Goal: Task Accomplishment & Management: Use online tool/utility

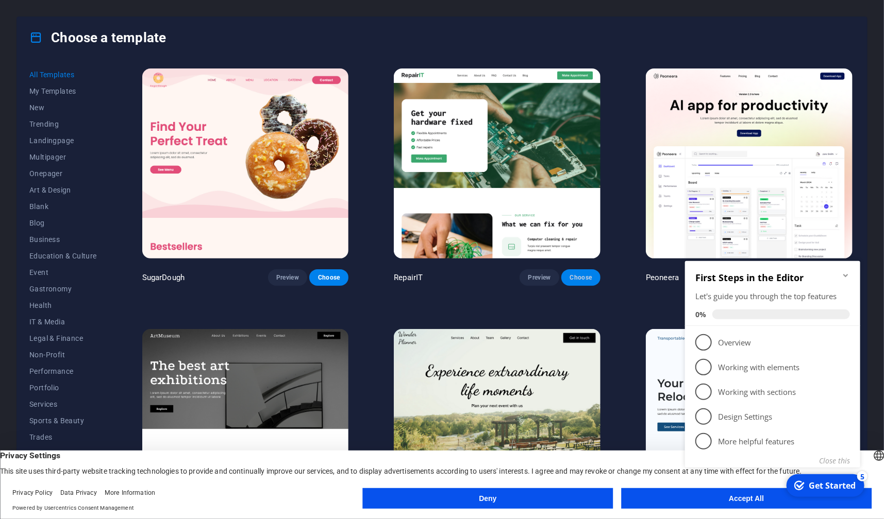
click at [579, 275] on span "Choose" at bounding box center [580, 278] width 23 height 8
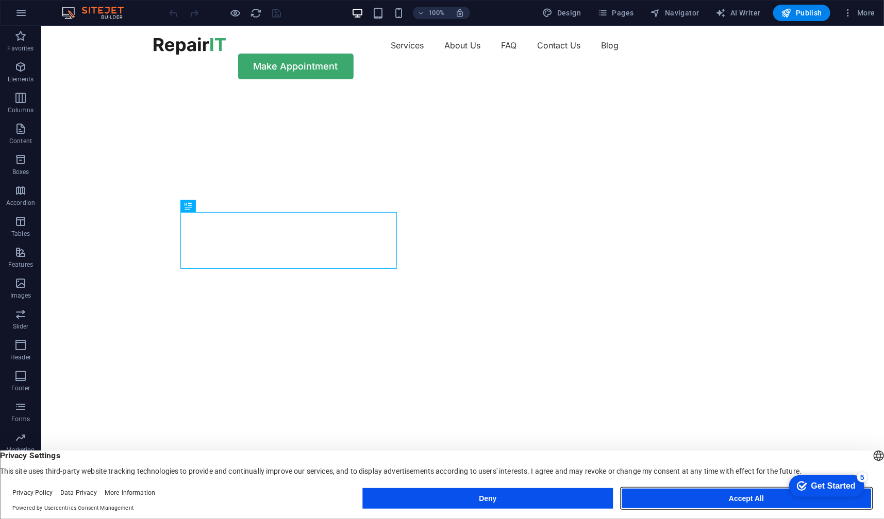
click at [713, 496] on button "Accept All" at bounding box center [746, 498] width 250 height 21
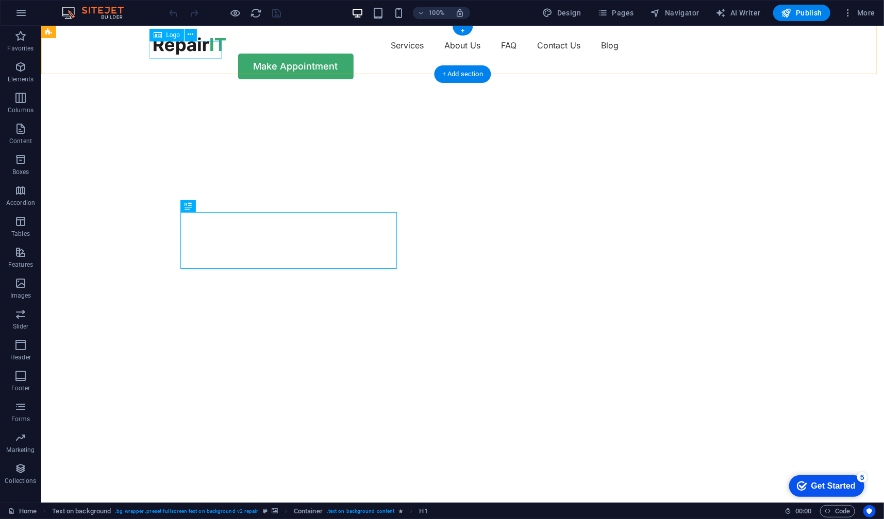
click at [173, 49] on div at bounding box center [189, 46] width 72 height 18
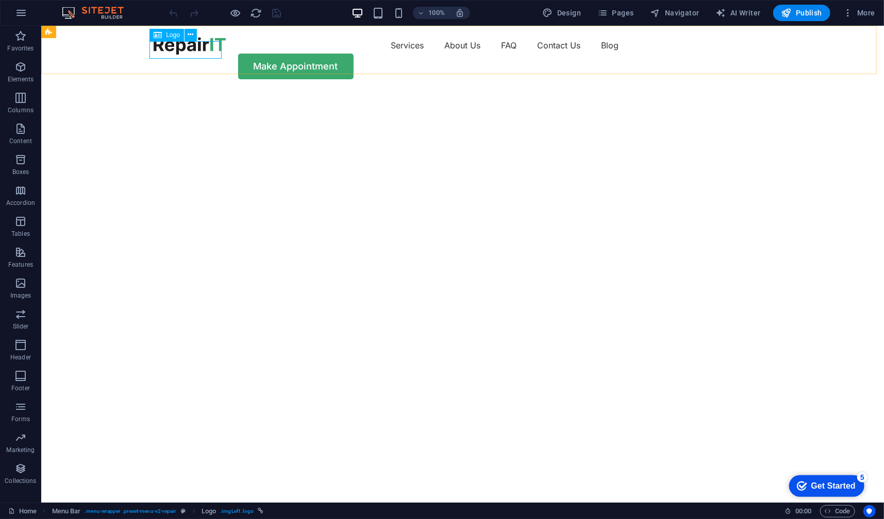
click at [158, 35] on icon at bounding box center [158, 35] width 8 height 12
click at [190, 34] on icon at bounding box center [191, 34] width 6 height 11
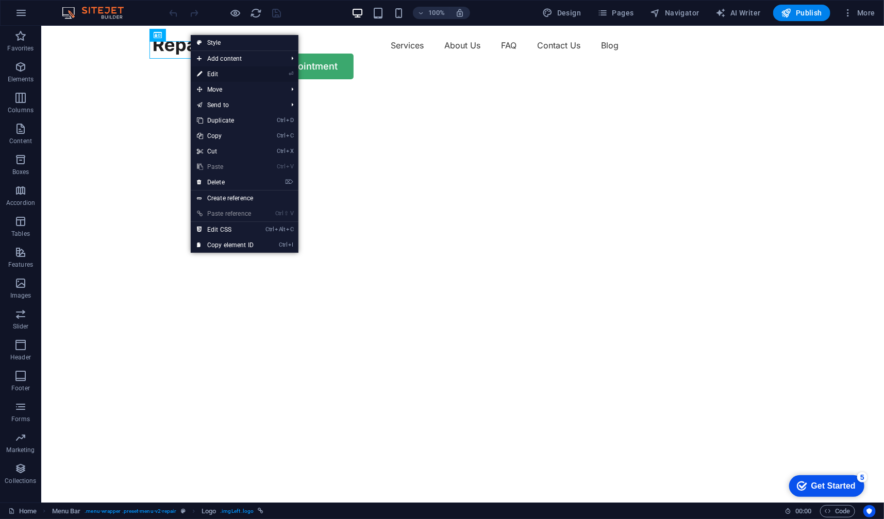
click at [213, 73] on link "⏎ Edit" at bounding box center [225, 73] width 69 height 15
select select "px"
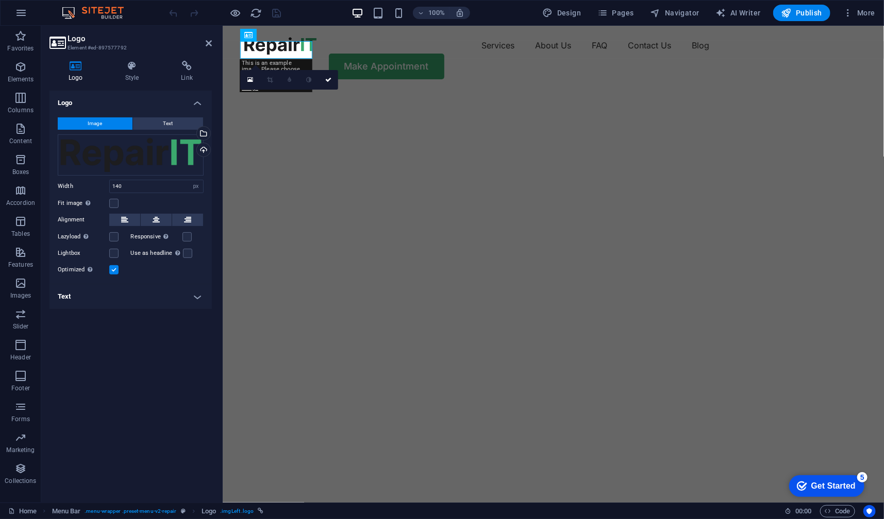
click at [74, 67] on icon at bounding box center [75, 66] width 53 height 10
click at [90, 125] on span "Image" at bounding box center [95, 123] width 14 height 12
click at [95, 123] on span "Image" at bounding box center [95, 123] width 14 height 12
click at [205, 150] on div "Upload" at bounding box center [202, 150] width 15 height 15
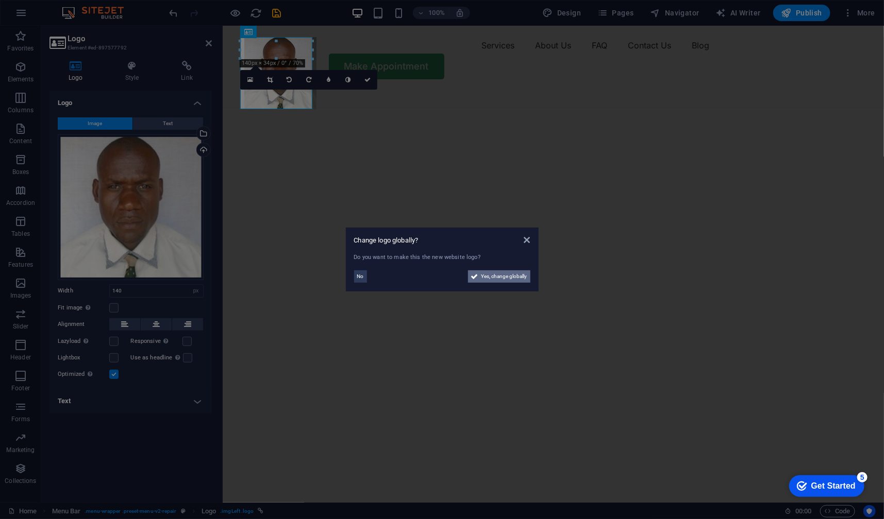
click at [507, 277] on span "Yes, change globally" at bounding box center [504, 276] width 46 height 12
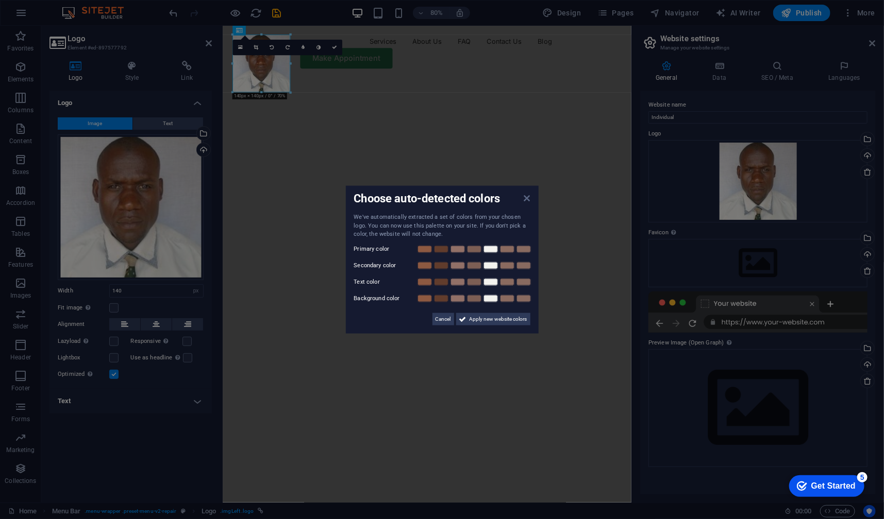
click at [527, 197] on icon at bounding box center [526, 198] width 6 height 8
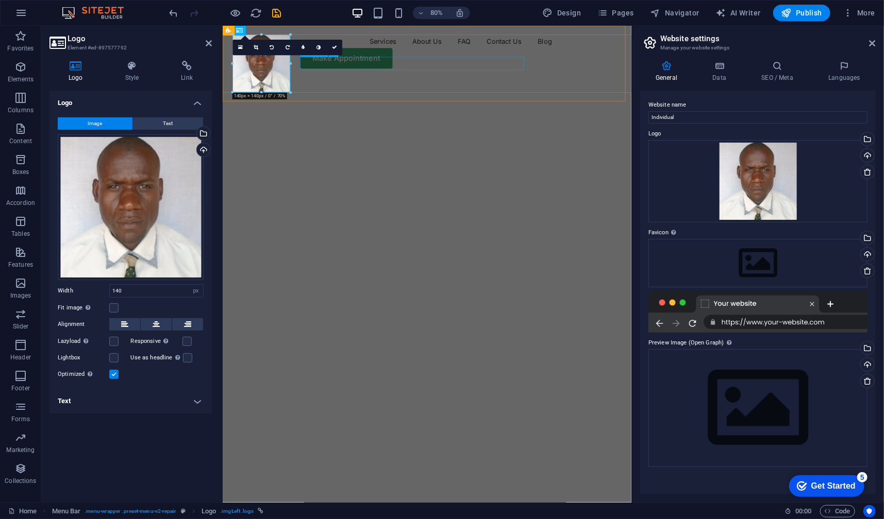
click at [565, 53] on nav "Services About Us FAQ Contact Us Blog" at bounding box center [477, 45] width 486 height 16
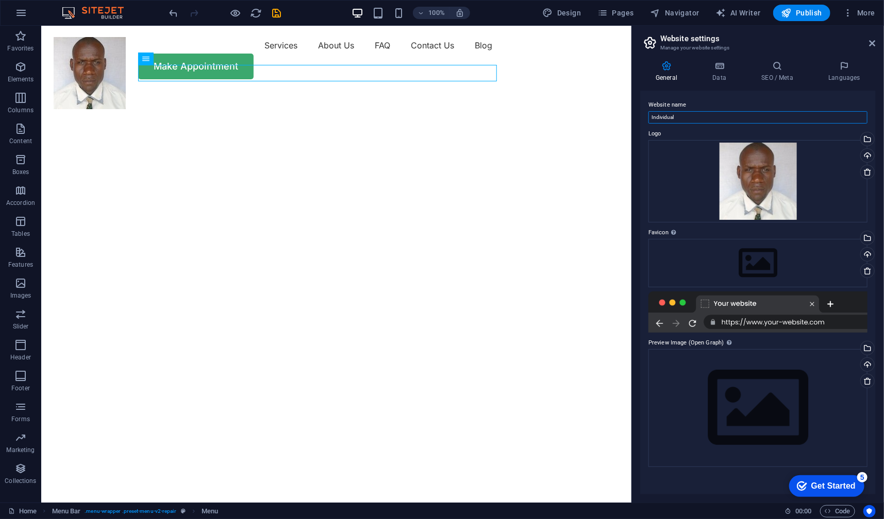
click at [695, 119] on input "Individual" at bounding box center [757, 117] width 219 height 12
type input "[PERSON_NAME]'s Digital Solutions"
click at [765, 322] on div at bounding box center [757, 312] width 219 height 41
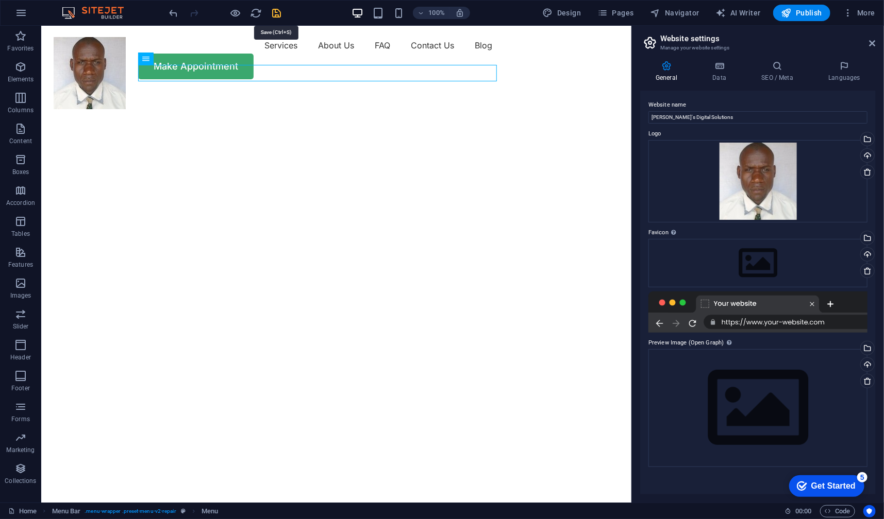
click at [277, 13] on icon "save" at bounding box center [277, 13] width 12 height 12
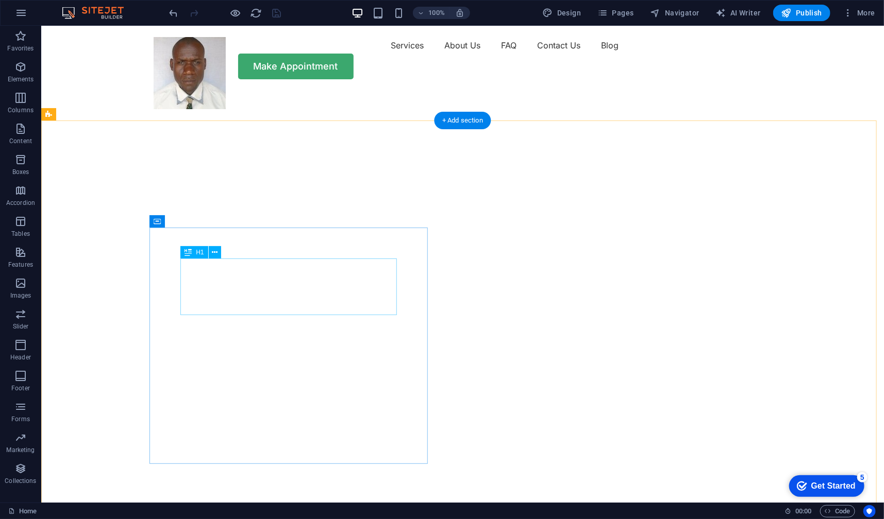
click at [216, 253] on icon at bounding box center [215, 252] width 6 height 11
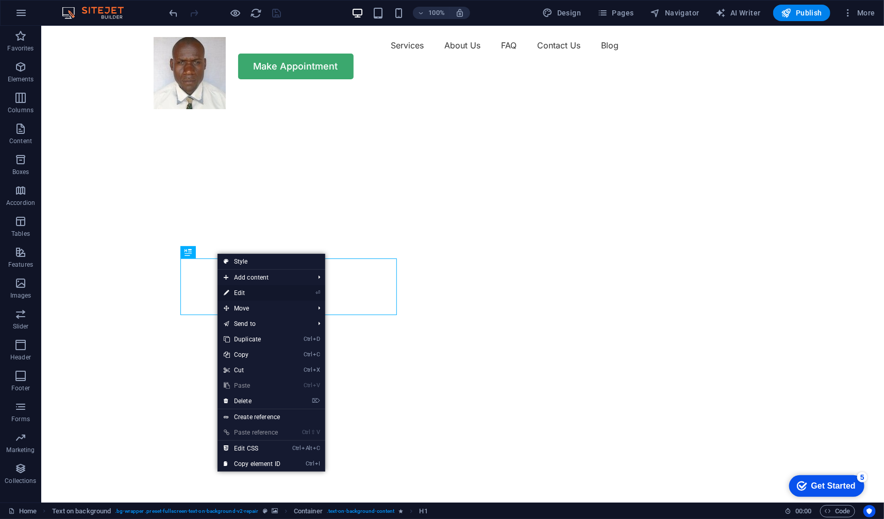
click at [242, 296] on link "⏎ Edit" at bounding box center [251, 292] width 69 height 15
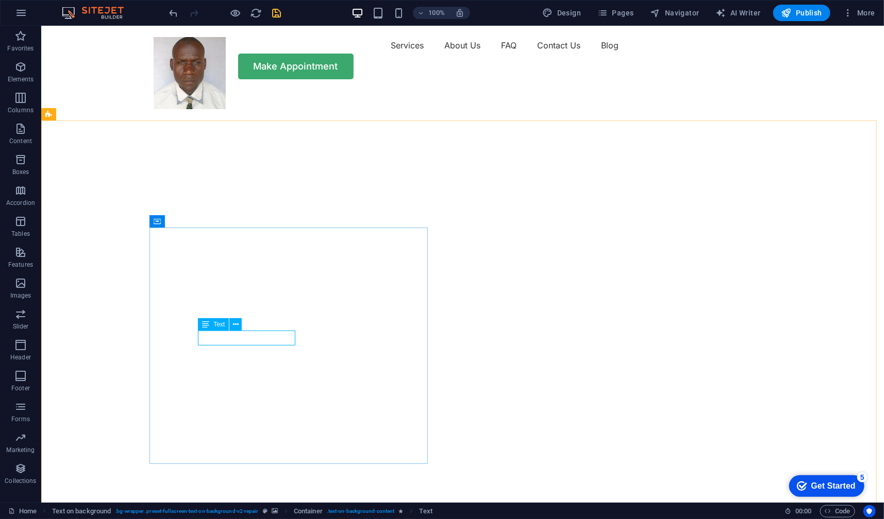
click at [216, 324] on span "Text" at bounding box center [218, 324] width 11 height 6
click at [236, 326] on icon at bounding box center [236, 324] width 6 height 11
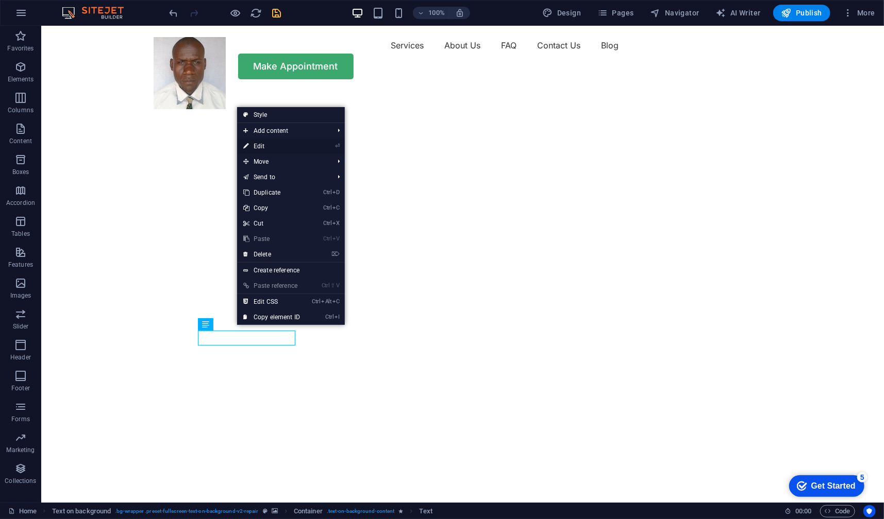
click at [262, 147] on link "⏎ Edit" at bounding box center [271, 146] width 69 height 15
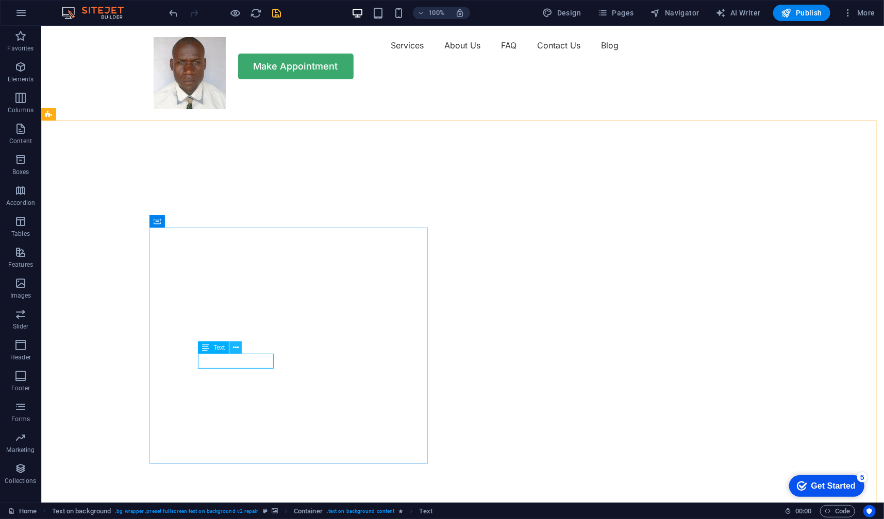
click at [234, 348] on icon at bounding box center [236, 348] width 6 height 11
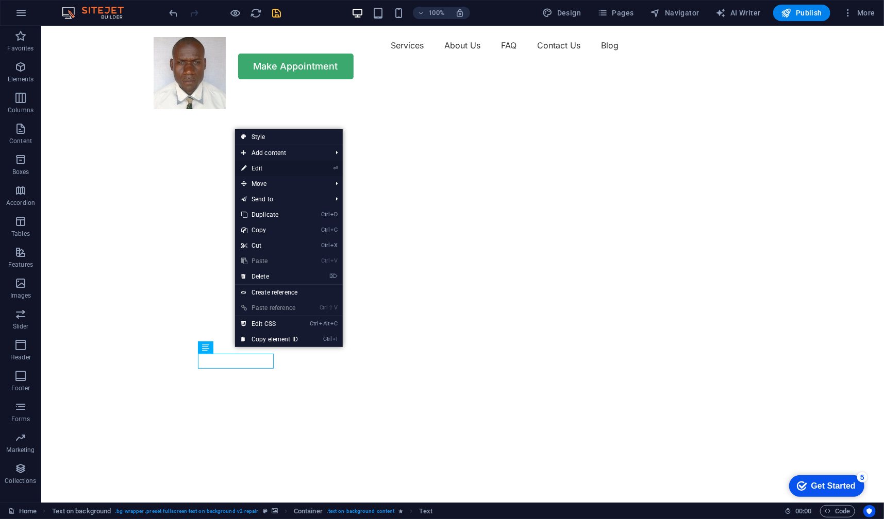
click at [257, 170] on link "⏎ Edit" at bounding box center [269, 168] width 69 height 15
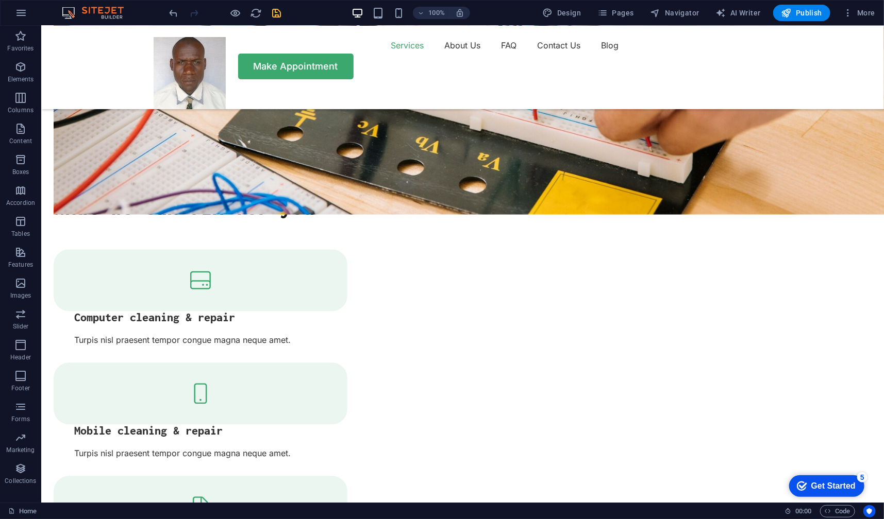
scroll to position [1219, 0]
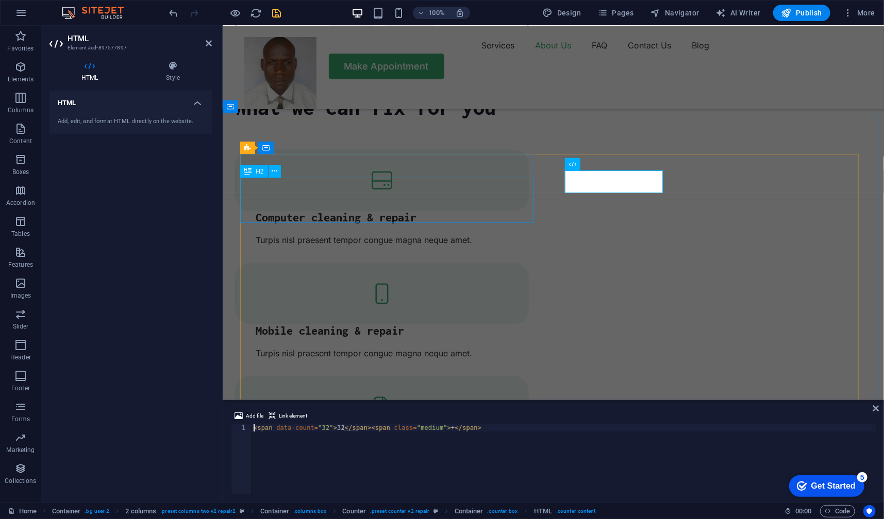
scroll to position [1122, 0]
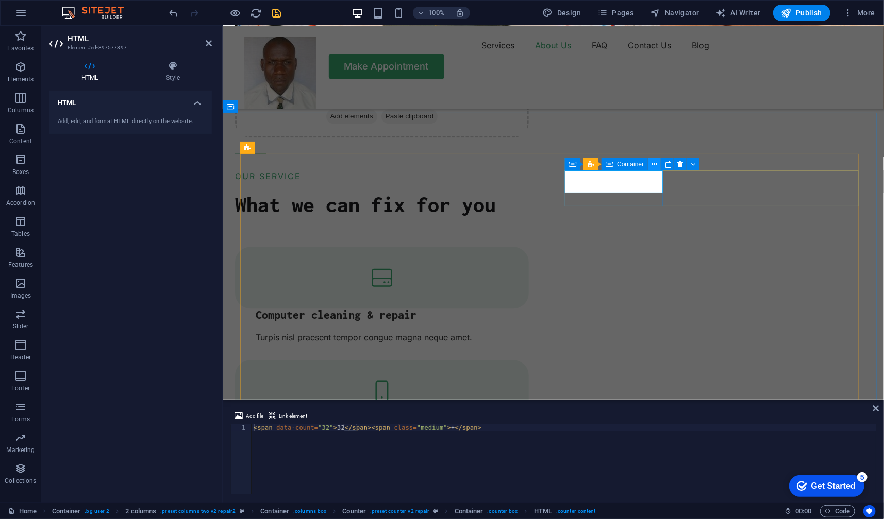
click at [653, 164] on icon at bounding box center [655, 164] width 6 height 11
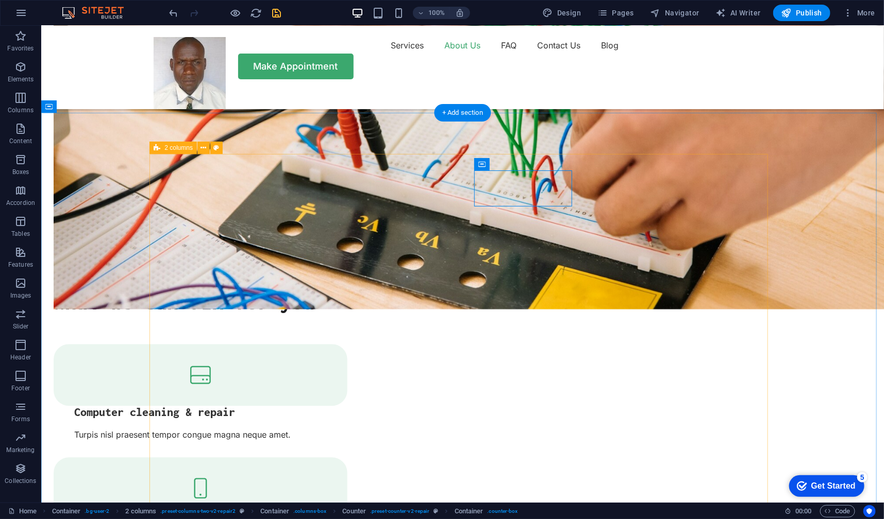
scroll to position [1219, 0]
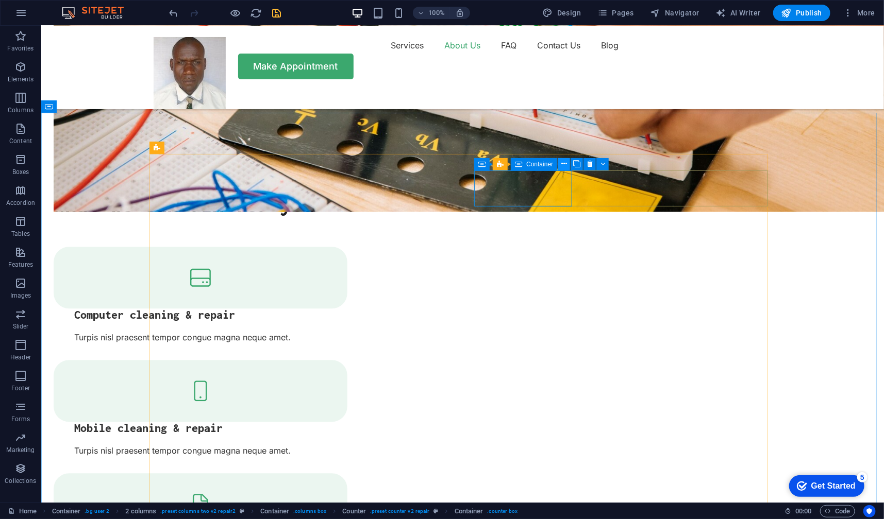
click at [563, 165] on icon at bounding box center [564, 164] width 6 height 11
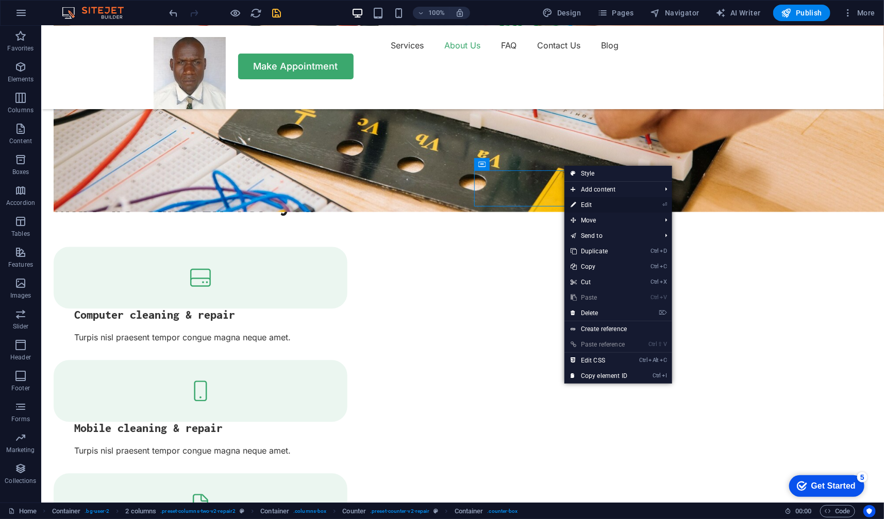
click at [587, 202] on link "⏎ Edit" at bounding box center [598, 204] width 69 height 15
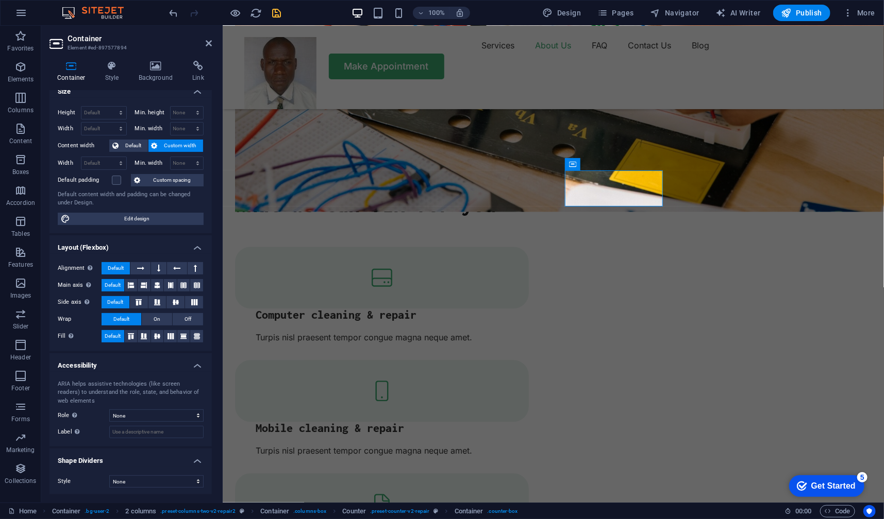
scroll to position [0, 0]
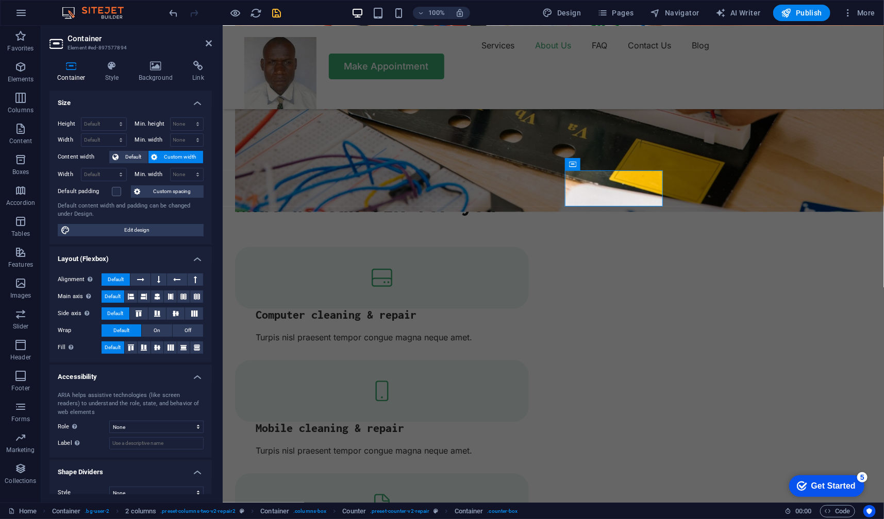
drag, startPoint x: 212, startPoint y: 436, endPoint x: 214, endPoint y: 480, distance: 43.8
click at [214, 480] on div "Container Style Background Link Size Height Default px rem % vh vw Min. height …" at bounding box center [130, 278] width 179 height 450
click at [211, 63] on icon at bounding box center [197, 66] width 27 height 10
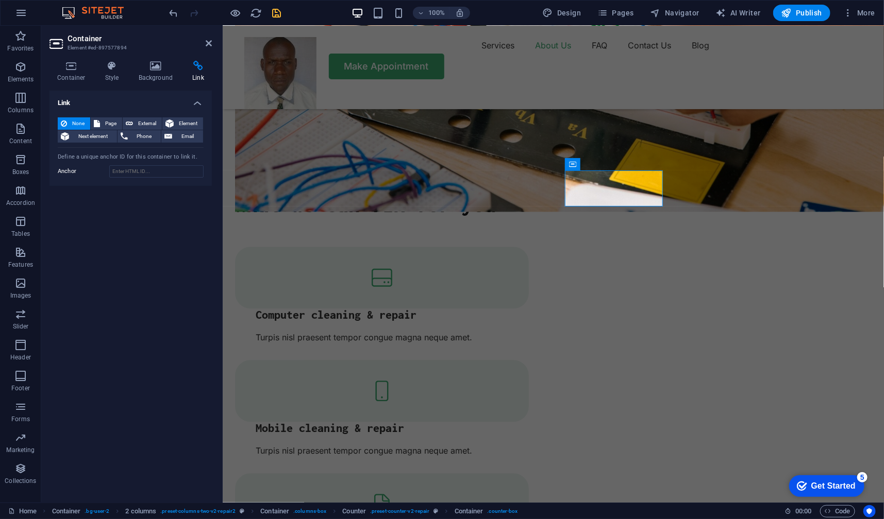
click at [211, 63] on icon at bounding box center [197, 66] width 27 height 10
click at [73, 69] on icon at bounding box center [71, 66] width 44 height 10
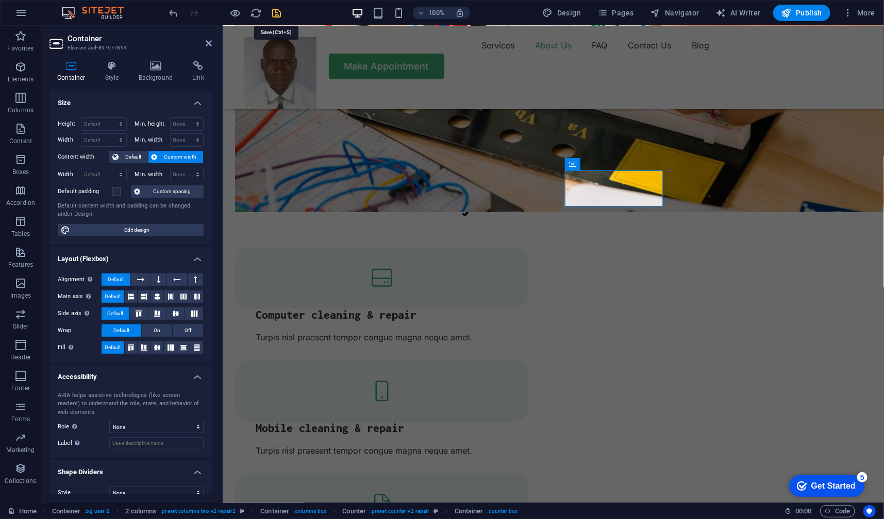
click at [278, 12] on icon "save" at bounding box center [277, 13] width 12 height 12
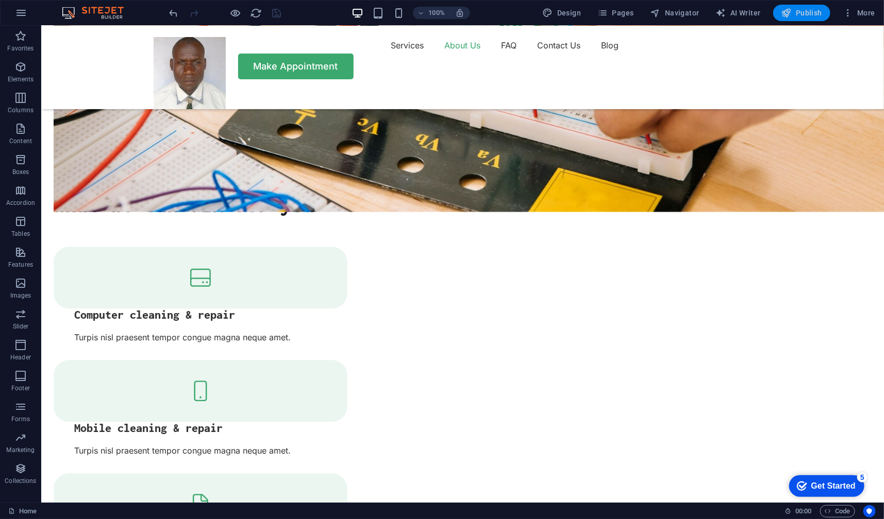
click at [809, 5] on button "Publish" at bounding box center [801, 13] width 57 height 16
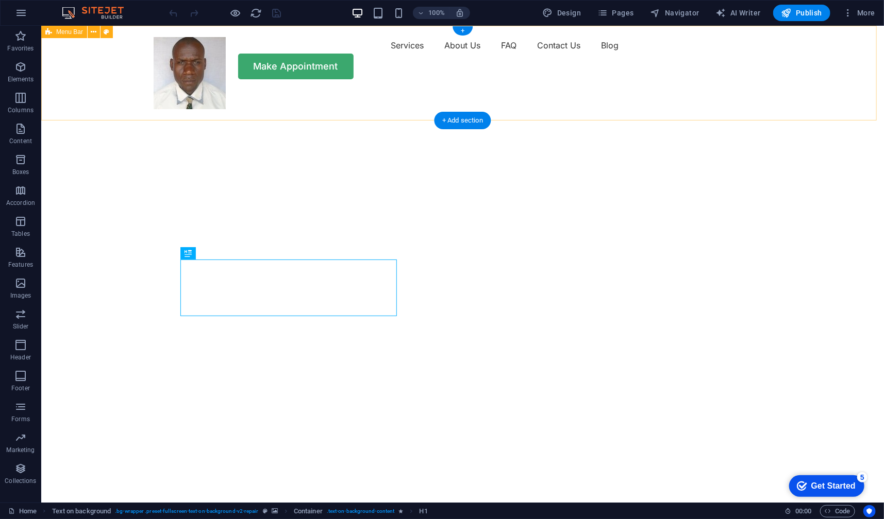
click at [647, 90] on div "Services About Us FAQ Contact Us Blog Make Appointment" at bounding box center [462, 57] width 842 height 65
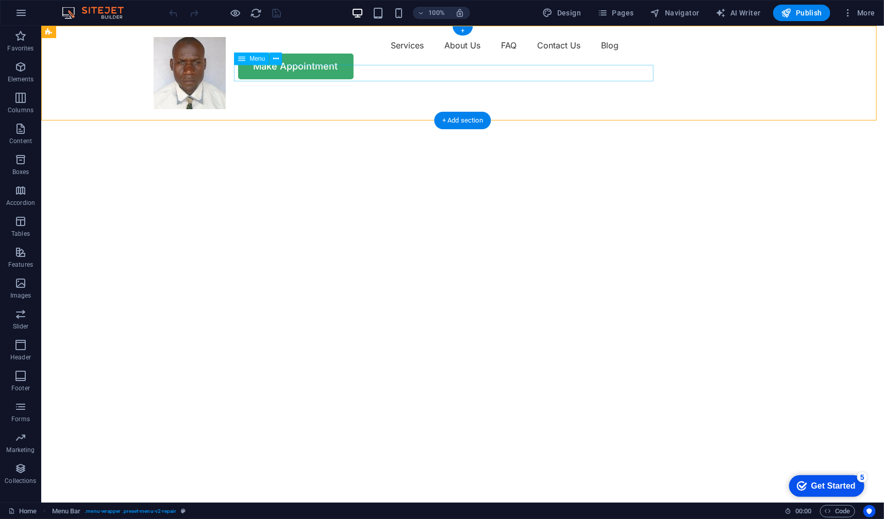
click at [345, 53] on nav "Services About Us FAQ Contact Us Blog" at bounding box center [462, 45] width 618 height 16
